Goal: Information Seeking & Learning: Learn about a topic

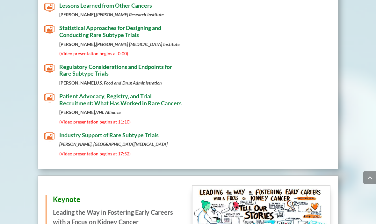
scroll to position [521, 0]
click at [87, 100] on span "Patient Advocacy, Registry, and Trial Recruitment: What Has Worked in Rare Canc…" at bounding box center [120, 99] width 122 height 14
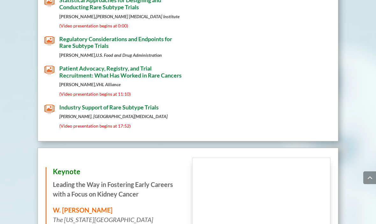
scroll to position [549, 0]
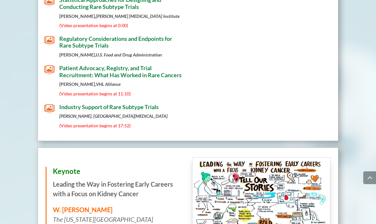
click at [80, 103] on span "Industry Support of Rare Subtype Trials" at bounding box center [108, 106] width 99 height 7
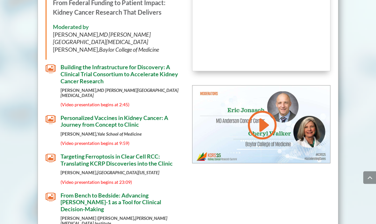
scroll to position [933, 0]
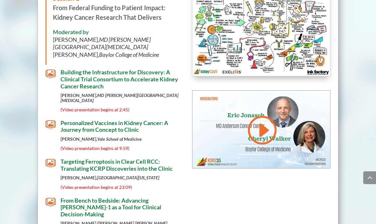
click at [79, 71] on span "Building the Infrastructure for Discovery: A Clinical Trial Consortium to Accel…" at bounding box center [120, 79] width 118 height 21
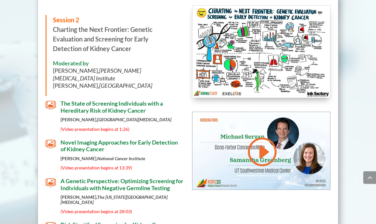
scroll to position [1235, 0]
click at [100, 100] on span "The State of Screening Individuals with a Hereditary Risk of Kidney Cancer" at bounding box center [112, 107] width 102 height 14
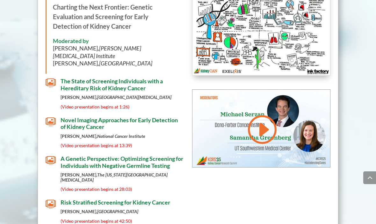
click at [126, 142] on span "(Video presentation begins at 13:39)" at bounding box center [96, 144] width 71 height 5
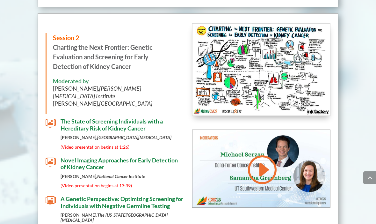
scroll to position [1215, 0]
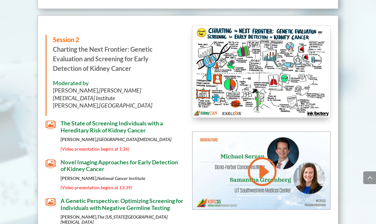
click at [113, 146] on span "(Video presentation begins at 1:26)" at bounding box center [95, 148] width 69 height 5
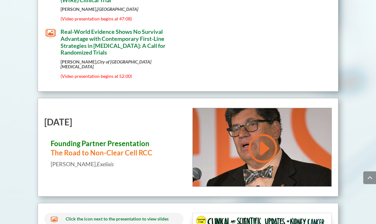
scroll to position [2393, 0]
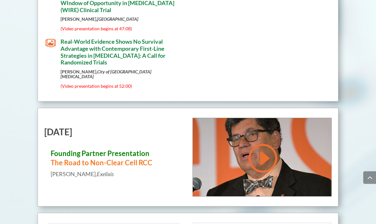
click at [58, 149] on h3 "Founding Partner Presentation The Road to Non-[MEDICAL_DATA] RCC" at bounding box center [114, 159] width 126 height 21
